Goal: Transaction & Acquisition: Purchase product/service

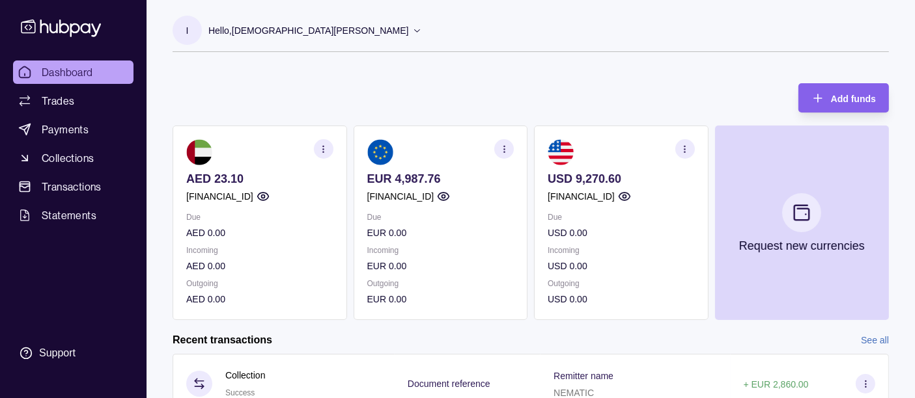
click at [618, 174] on p "USD 9,270.60" at bounding box center [620, 179] width 147 height 14
click at [577, 177] on p "USD 9,270.60" at bounding box center [620, 179] width 147 height 14
click at [60, 99] on span "Trades" at bounding box center [58, 101] width 33 height 16
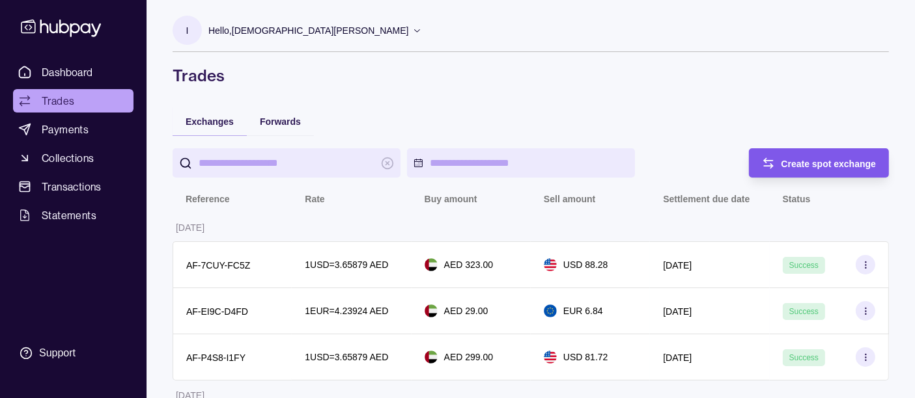
click at [776, 159] on div "Create spot exchange" at bounding box center [809, 162] width 134 height 29
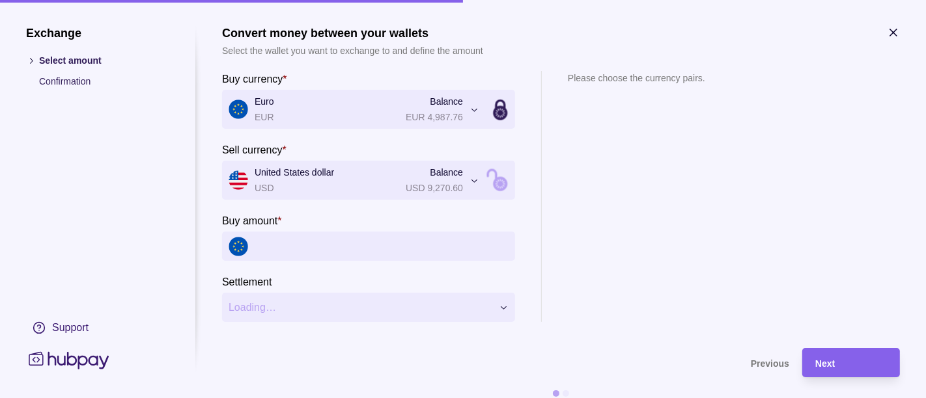
click at [316, 245] on input "Buy amount *" at bounding box center [382, 246] width 254 height 29
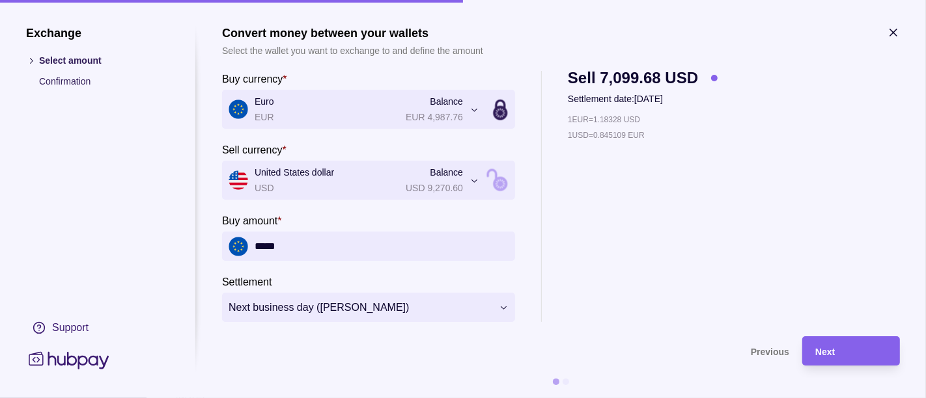
click at [404, 237] on input "*****" at bounding box center [382, 246] width 254 height 29
type input "*"
click at [816, 355] on span "Next" at bounding box center [825, 352] width 20 height 10
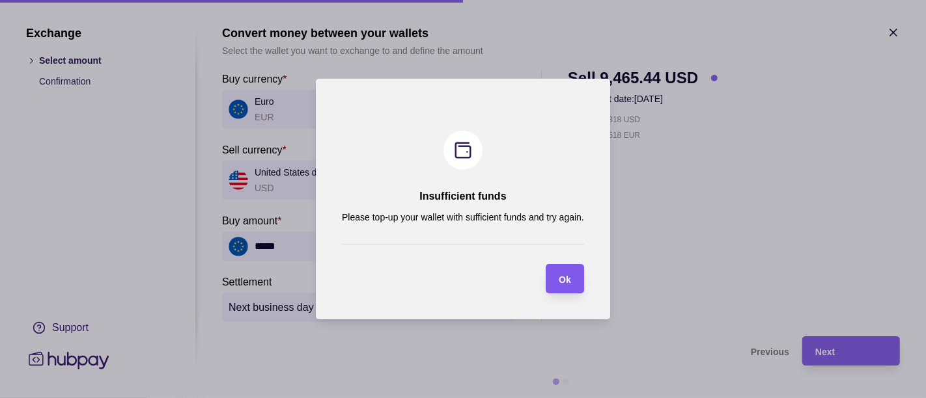
click at [560, 286] on div "Ok" at bounding box center [565, 279] width 12 height 16
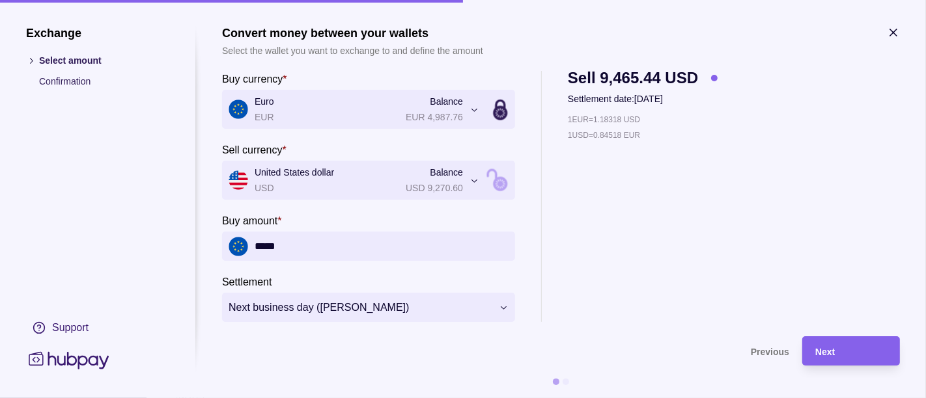
click at [346, 255] on input "*****" at bounding box center [382, 246] width 254 height 29
click at [350, 253] on input "*****" at bounding box center [382, 246] width 254 height 29
drag, startPoint x: 598, startPoint y: 135, endPoint x: 630, endPoint y: 135, distance: 31.9
click at [630, 135] on p "1 USD = 0.845259 EUR" at bounding box center [606, 135] width 77 height 14
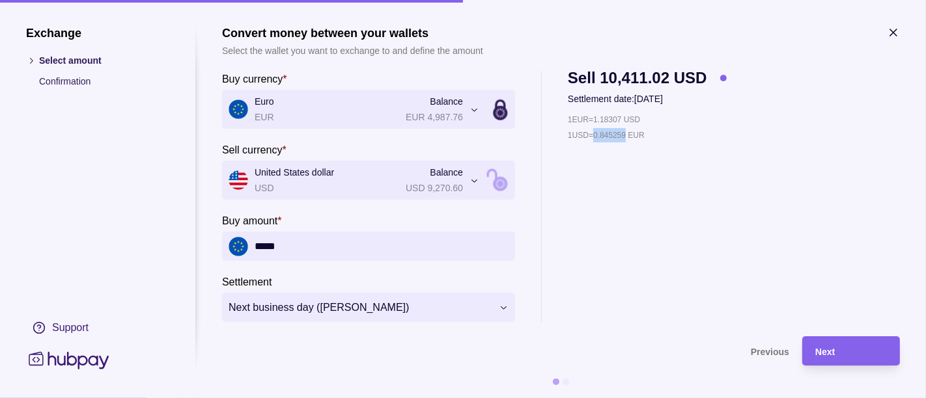
copy p "0.845259"
click at [325, 241] on input "*****" at bounding box center [382, 246] width 254 height 29
paste input "*********"
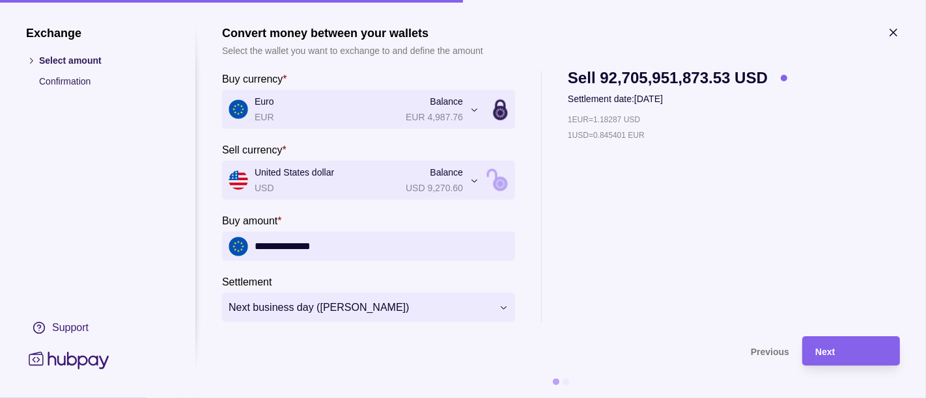
click at [270, 248] on input "**********" at bounding box center [382, 246] width 254 height 29
type input "*"
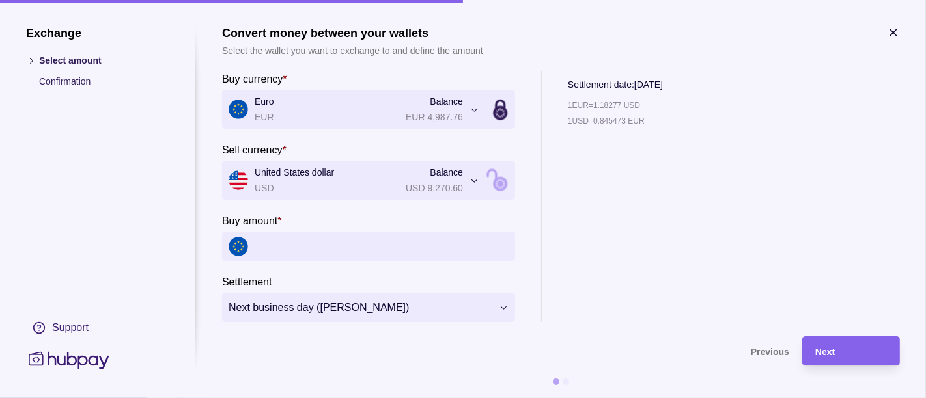
click at [342, 246] on input "Buy amount *" at bounding box center [382, 246] width 254 height 29
click at [589, 240] on div "1 EUR = 1.18277 USD 1 USD = 0.845473 EUR" at bounding box center [615, 210] width 95 height 224
click at [491, 244] on input "Buy amount *" at bounding box center [382, 246] width 254 height 29
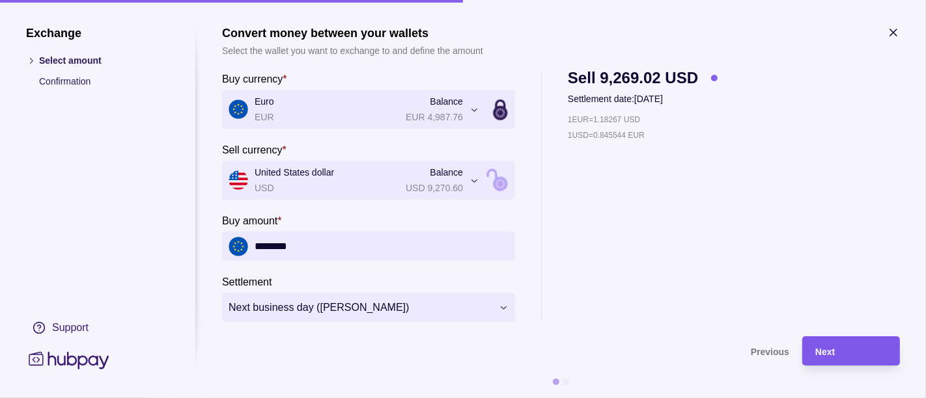
type input "********"
click at [823, 352] on span "Next" at bounding box center [825, 352] width 20 height 10
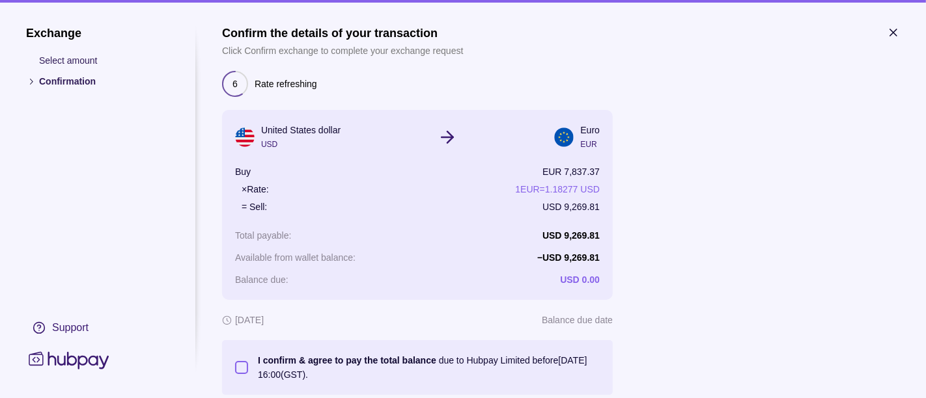
scroll to position [72, 0]
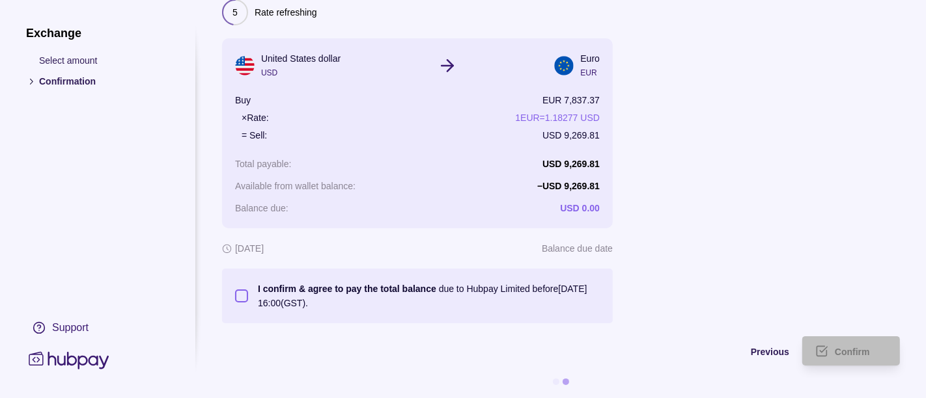
click at [458, 289] on p "I confirm & agree to pay the total balance due to Hubpay Limited before 29 Sep …" at bounding box center [429, 296] width 342 height 29
click at [248, 290] on button "I confirm & agree to pay the total balance due to Hubpay Limited before 29 Sep …" at bounding box center [241, 296] width 13 height 13
click at [270, 161] on p "Total payable :" at bounding box center [263, 164] width 56 height 10
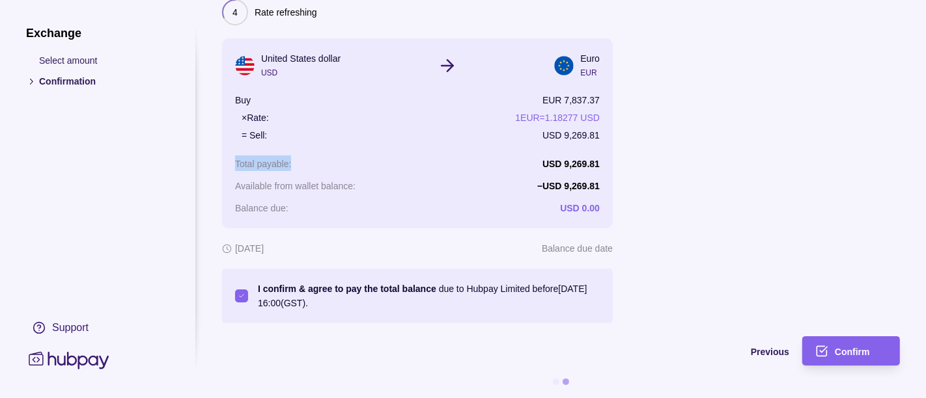
click at [270, 161] on p "Total payable :" at bounding box center [263, 164] width 56 height 10
click at [506, 182] on div "Available from wallet balance : − USD 9,269.81" at bounding box center [417, 186] width 365 height 16
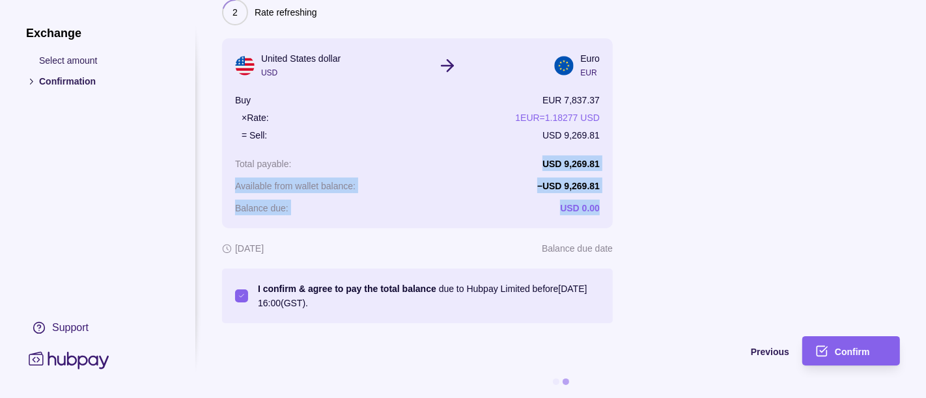
drag, startPoint x: 524, startPoint y: 167, endPoint x: 617, endPoint y: 197, distance: 98.0
click at [617, 197] on section "Confirm the details of your transaction Click Confirm exchange to complete your…" at bounding box center [561, 138] width 678 height 369
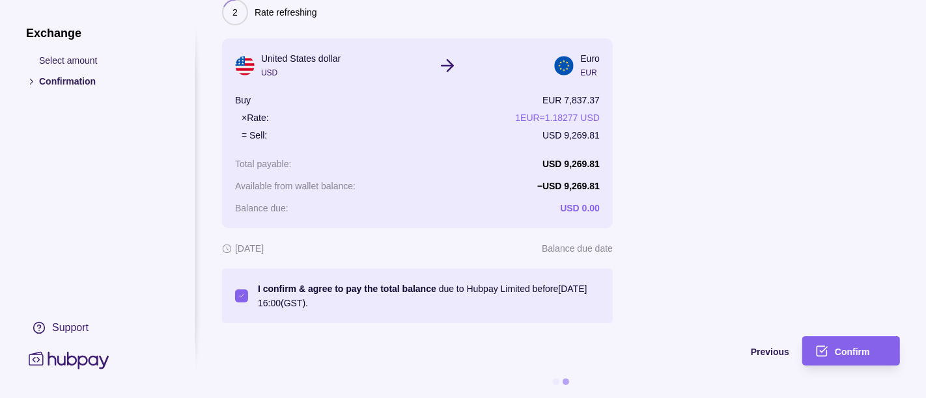
click at [671, 197] on section "Confirm the details of your transaction Click Confirm exchange to complete your…" at bounding box center [561, 138] width 678 height 369
click at [831, 348] on div "Confirm" at bounding box center [840, 351] width 91 height 29
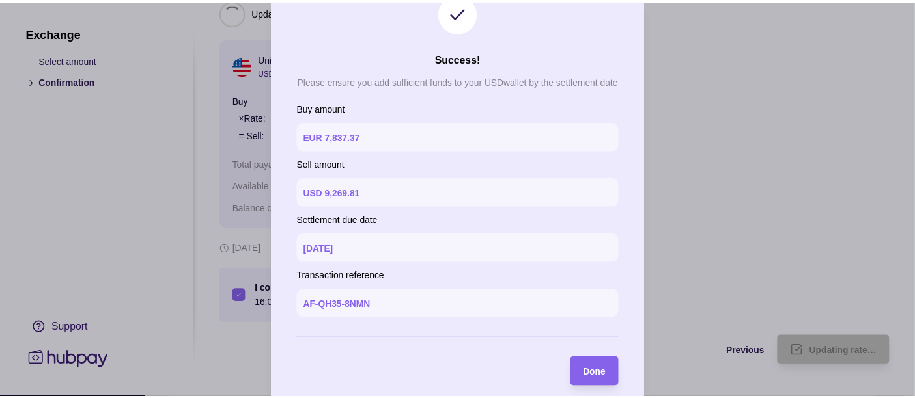
scroll to position [48, 0]
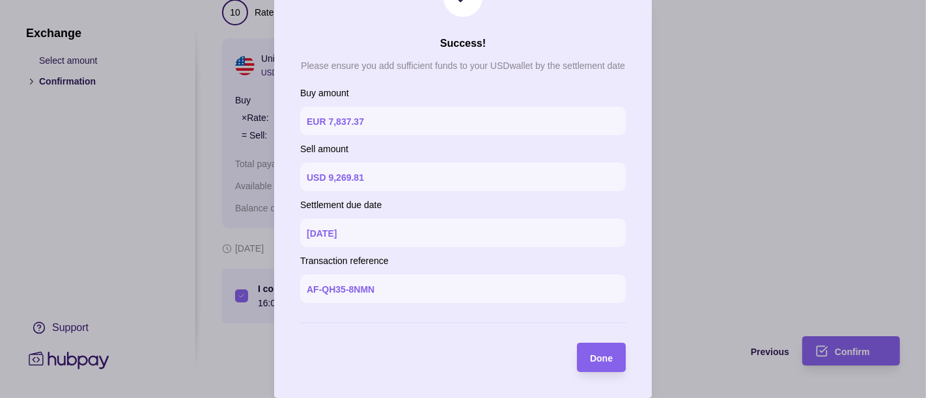
click at [615, 356] on section "Done" at bounding box center [601, 357] width 49 height 29
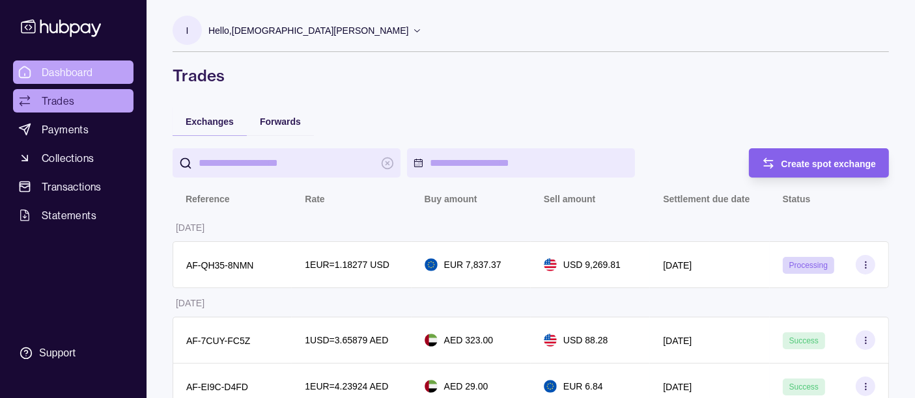
click at [76, 65] on span "Dashboard" at bounding box center [67, 72] width 51 height 16
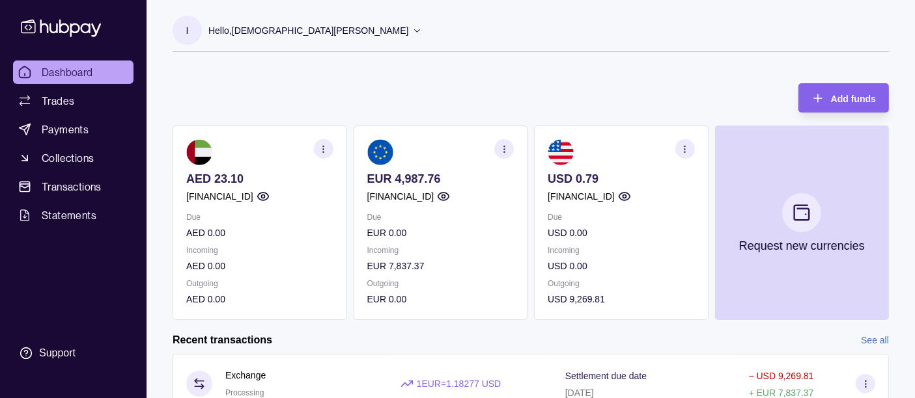
click at [444, 179] on p "EUR 4,987.76" at bounding box center [440, 179] width 147 height 14
click at [396, 178] on p "EUR 4,987.76" at bounding box center [440, 179] width 147 height 14
click at [52, 128] on span "Payments" at bounding box center [65, 130] width 47 height 16
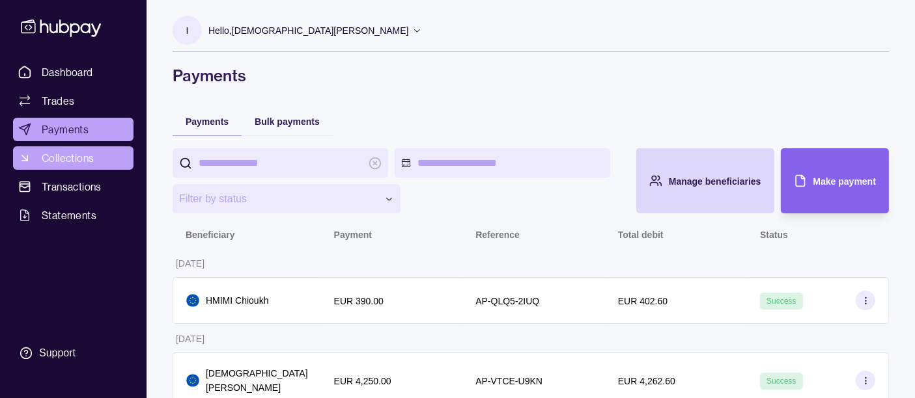
click at [74, 154] on span "Collections" at bounding box center [68, 158] width 52 height 16
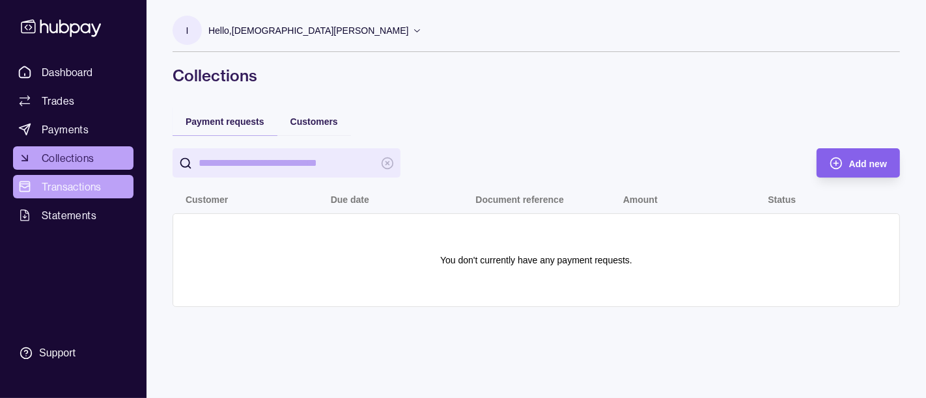
click at [85, 181] on span "Transactions" at bounding box center [72, 187] width 60 height 16
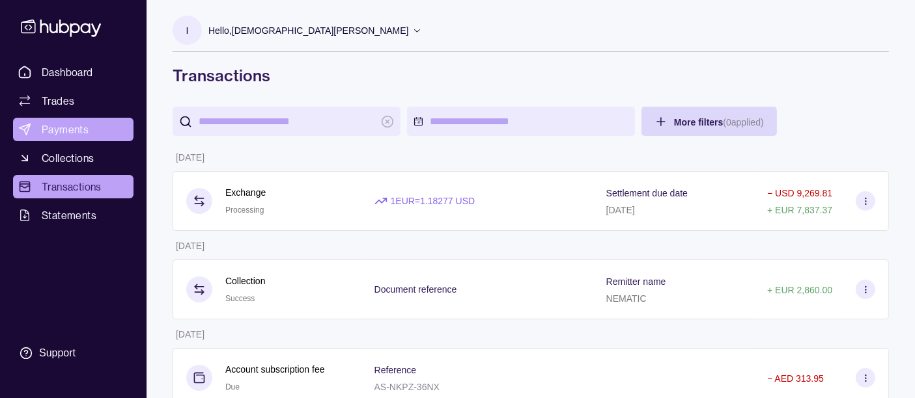
click at [82, 126] on span "Payments" at bounding box center [65, 130] width 47 height 16
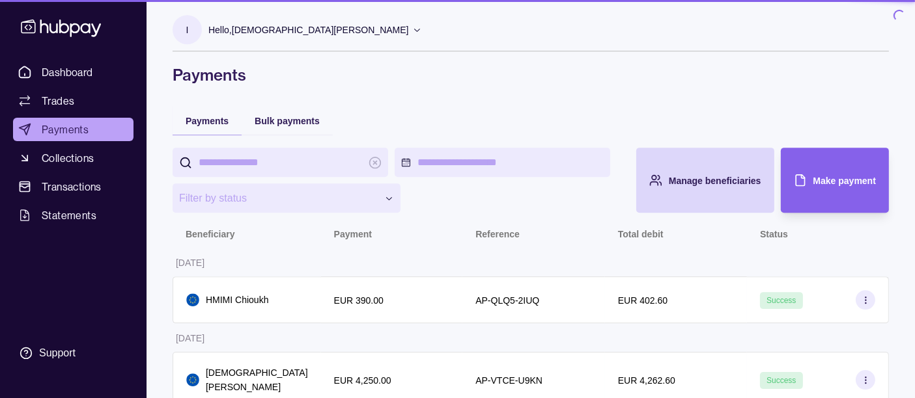
click at [83, 114] on ul "Dashboard Trades Payments Collections Transactions Statements" at bounding box center [73, 144] width 120 height 167
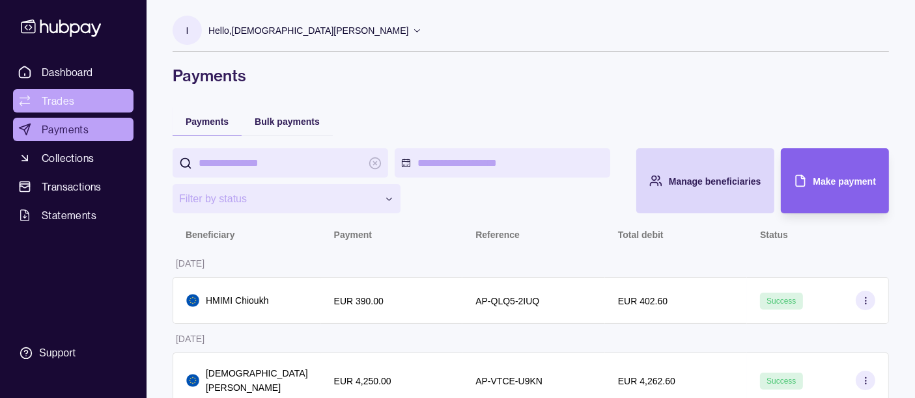
click at [82, 110] on link "Trades" at bounding box center [73, 100] width 120 height 23
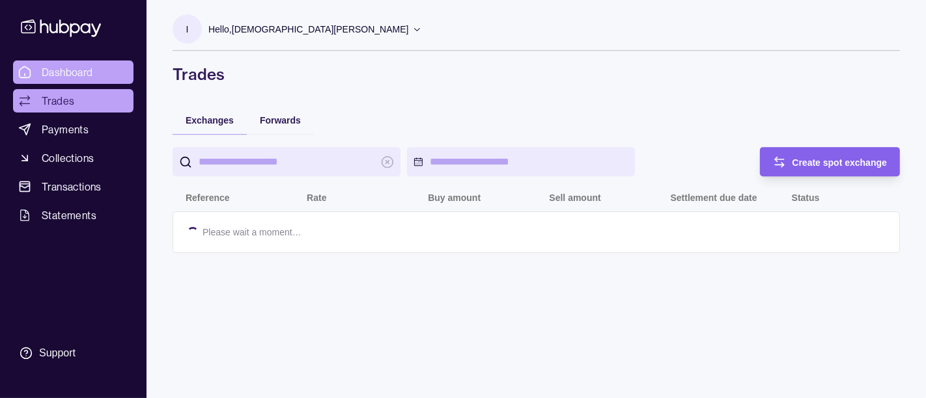
click at [85, 79] on span "Dashboard" at bounding box center [67, 72] width 51 height 16
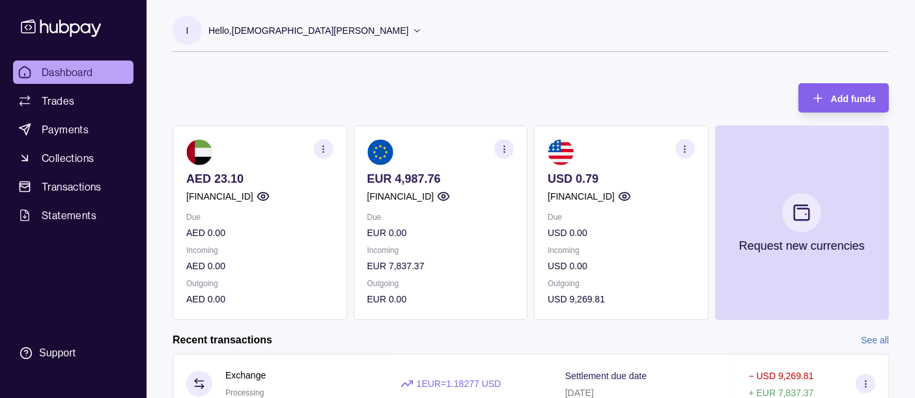
click at [402, 72] on div "Add funds AED 23.10 [FINANCIAL_ID] Due AED 0.00 Incoming AED 0.00 Outgoing AED …" at bounding box center [531, 195] width 716 height 250
click at [51, 133] on span "Payments" at bounding box center [65, 130] width 47 height 16
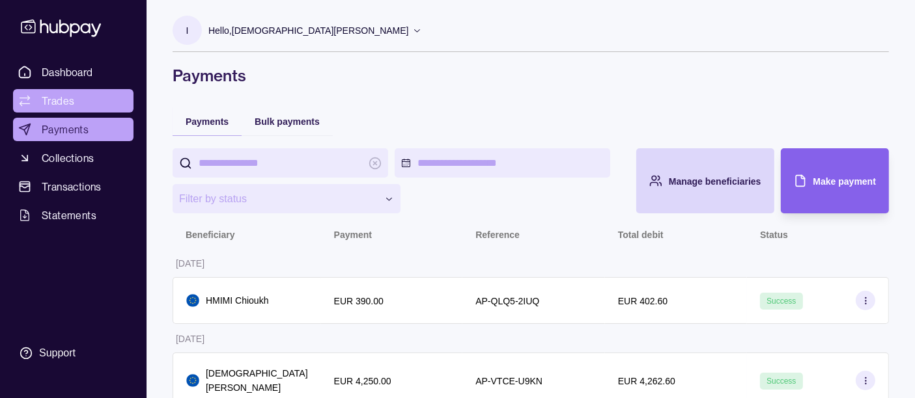
click at [76, 108] on link "Trades" at bounding box center [73, 100] width 120 height 23
